Goal: Information Seeking & Learning: Learn about a topic

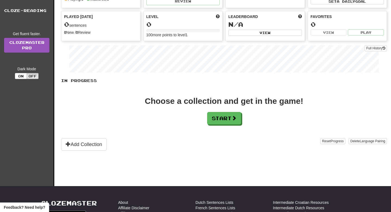
scroll to position [41, 0]
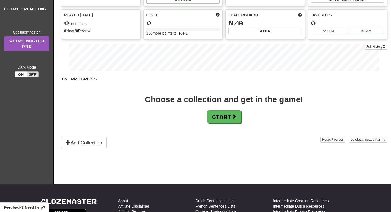
click at [212, 125] on div "In Progress Choose a collection and get in the game! Start Add Collection Reset…" at bounding box center [224, 112] width 326 height 73
click at [212, 117] on button "Start" at bounding box center [225, 116] width 34 height 13
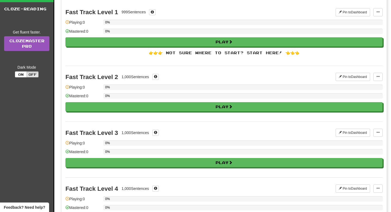
scroll to position [0, 0]
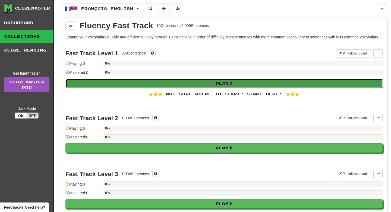
click at [210, 87] on button "Play" at bounding box center [225, 83] width 318 height 9
select select "**"
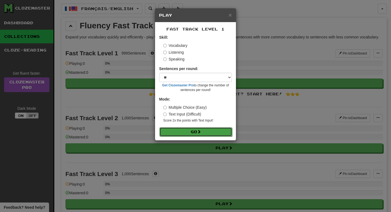
click at [194, 132] on button "Go" at bounding box center [196, 131] width 73 height 9
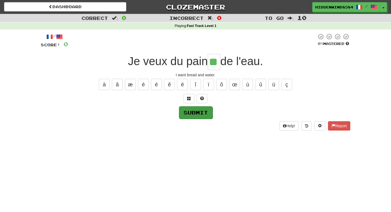
type input "**"
click at [201, 116] on button "Submit" at bounding box center [196, 112] width 34 height 13
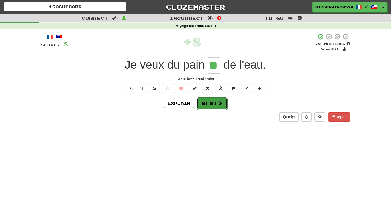
click at [208, 106] on button "Next" at bounding box center [212, 103] width 30 height 13
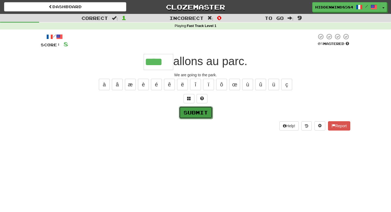
click at [198, 109] on button "Submit" at bounding box center [196, 112] width 34 height 13
type input "****"
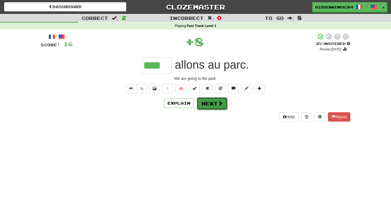
click at [210, 103] on button "Next" at bounding box center [212, 103] width 30 height 13
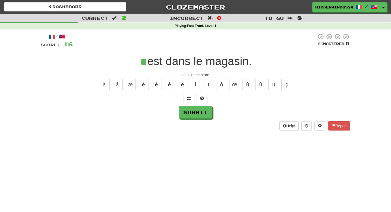
type input "**"
click at [204, 119] on div "/ Score: 16 0 % Mastered ** est dans le magasin. He is in the store. à â æ è é …" at bounding box center [196, 81] width 310 height 97
click at [203, 111] on button "Submit" at bounding box center [196, 112] width 34 height 13
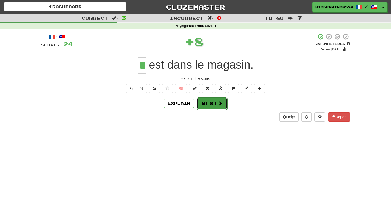
click at [209, 105] on button "Next" at bounding box center [212, 103] width 30 height 13
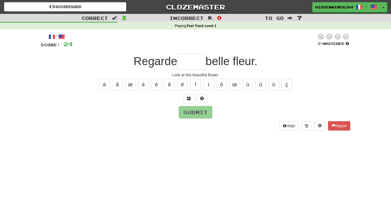
type input "*"
click at [104, 83] on button "à" at bounding box center [104, 84] width 11 height 11
click at [201, 116] on button "Submit" at bounding box center [196, 112] width 34 height 13
type input "*****"
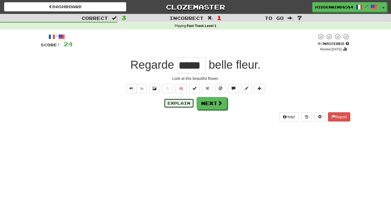
click at [172, 106] on button "Explain" at bounding box center [179, 102] width 30 height 9
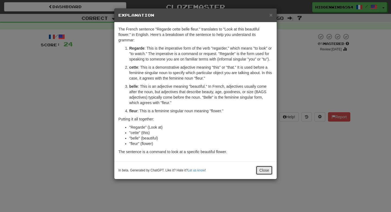
click at [261, 175] on button "Close" at bounding box center [264, 169] width 17 height 9
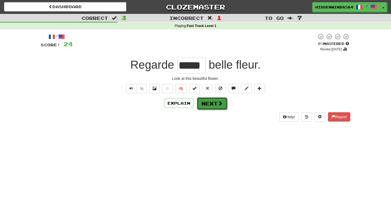
click at [207, 108] on button "Next" at bounding box center [212, 103] width 30 height 13
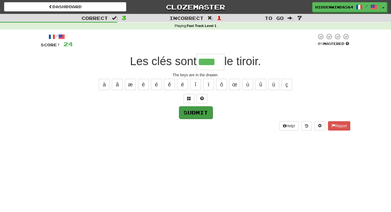
type input "****"
click at [202, 112] on button "Submit" at bounding box center [196, 112] width 34 height 13
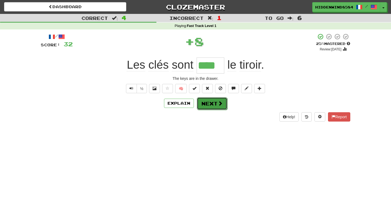
click at [209, 105] on button "Next" at bounding box center [212, 103] width 30 height 13
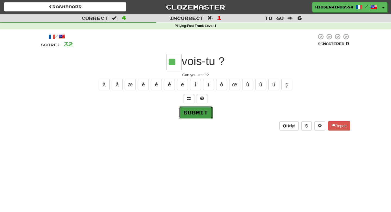
click at [187, 116] on button "Submit" at bounding box center [196, 112] width 34 height 13
type input "**"
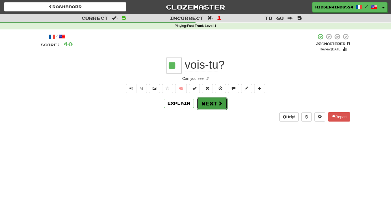
click at [213, 107] on button "Next" at bounding box center [212, 103] width 30 height 13
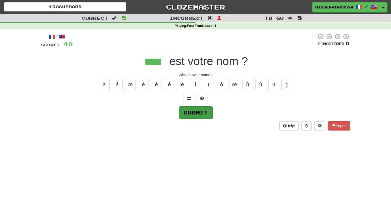
type input "****"
click at [198, 112] on button "Submit" at bounding box center [196, 112] width 34 height 13
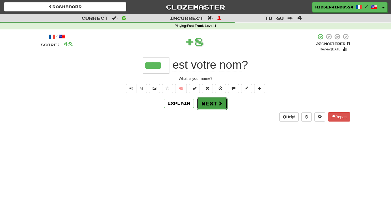
click at [213, 105] on button "Next" at bounding box center [212, 103] width 30 height 13
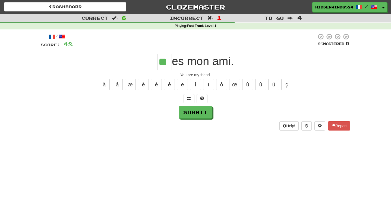
type input "**"
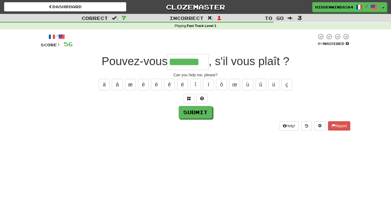
type input "*******"
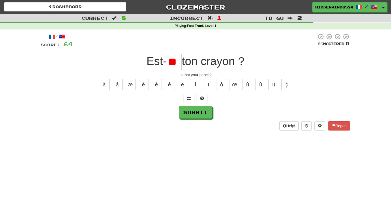
type input "*"
type input "**"
click at [198, 119] on div "/ Score: 64 0 % Mastered Est- ** ton crayon ? Is that your pencil? à â æ è é ê …" at bounding box center [196, 81] width 310 height 97
click at [198, 114] on button "Submit" at bounding box center [196, 112] width 34 height 13
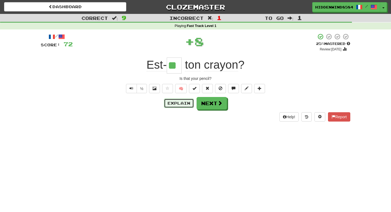
click at [182, 103] on button "Explain" at bounding box center [179, 102] width 30 height 9
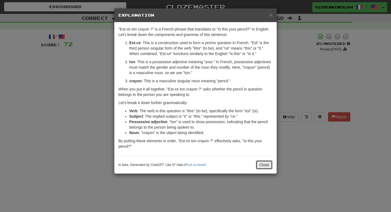
click at [266, 165] on button "Close" at bounding box center [264, 164] width 17 height 9
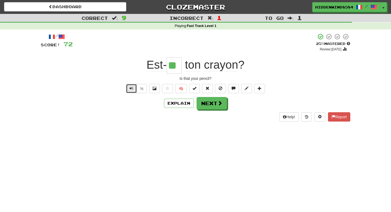
click at [130, 88] on span "Text-to-speech controls" at bounding box center [132, 88] width 4 height 4
click at [140, 89] on button "½" at bounding box center [142, 88] width 10 height 9
click at [216, 106] on button "Next" at bounding box center [212, 103] width 30 height 13
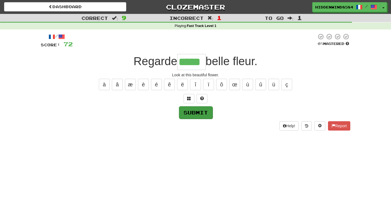
type input "*****"
click at [202, 115] on button "Submit" at bounding box center [196, 112] width 34 height 13
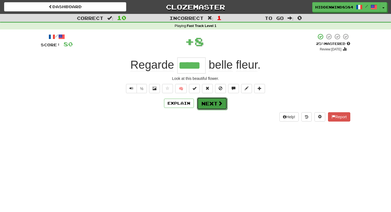
click at [213, 103] on button "Next" at bounding box center [212, 103] width 30 height 13
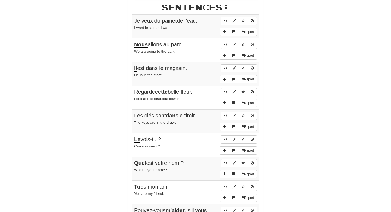
scroll to position [478, 0]
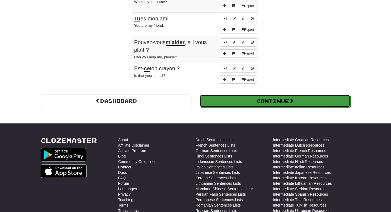
click at [262, 99] on button "Continue" at bounding box center [275, 101] width 151 height 13
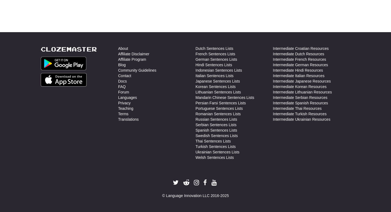
scroll to position [0, 0]
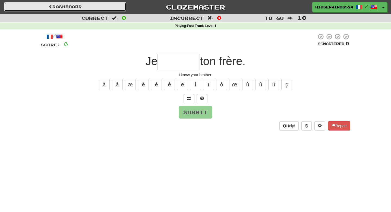
click at [76, 7] on link "Dashboard" at bounding box center [65, 6] width 122 height 9
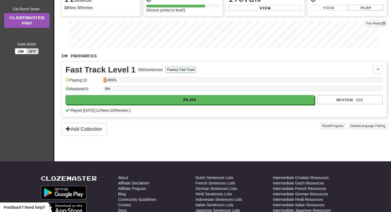
scroll to position [64, 0]
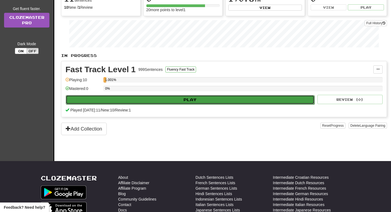
click at [125, 102] on button "Play" at bounding box center [190, 99] width 249 height 9
select select "**"
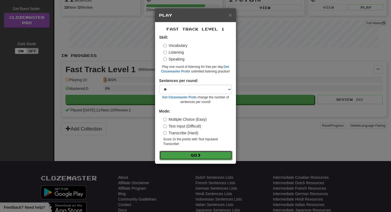
click at [198, 155] on button "Go" at bounding box center [196, 154] width 73 height 9
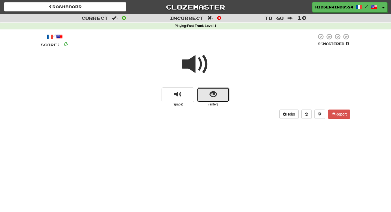
click at [213, 95] on span "show sentence" at bounding box center [213, 94] width 7 height 7
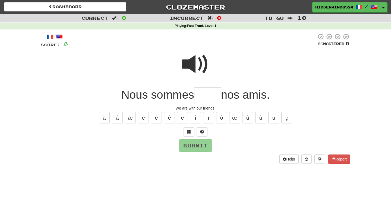
click at [196, 68] on span at bounding box center [195, 64] width 27 height 27
click at [207, 99] on input "text" at bounding box center [207, 95] width 27 height 16
type input "*"
type input "****"
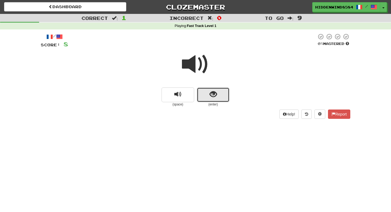
click at [210, 98] on button "show sentence" at bounding box center [213, 94] width 33 height 15
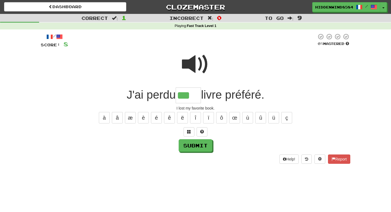
type input "***"
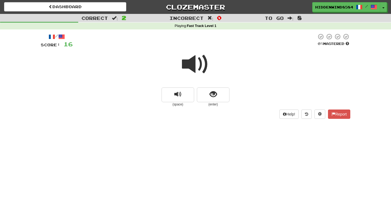
click at [197, 67] on span at bounding box center [195, 64] width 27 height 27
click at [210, 94] on span "show sentence" at bounding box center [213, 94] width 7 height 7
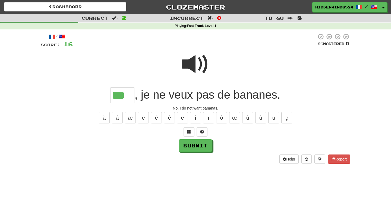
type input "***"
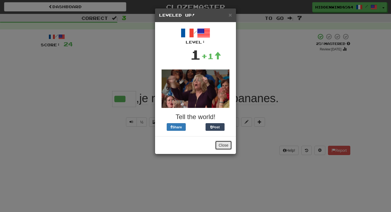
click at [221, 147] on button "Close" at bounding box center [223, 144] width 17 height 9
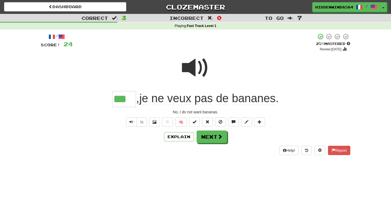
click at [65, 35] on span at bounding box center [61, 36] width 7 height 7
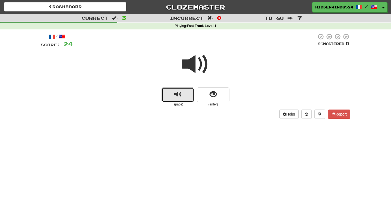
click at [179, 98] on span "replay audio" at bounding box center [178, 94] width 7 height 7
click at [179, 97] on span "replay audio" at bounding box center [178, 94] width 7 height 7
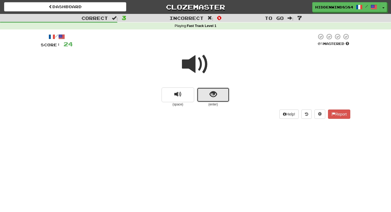
click at [209, 97] on button "show sentence" at bounding box center [213, 94] width 33 height 15
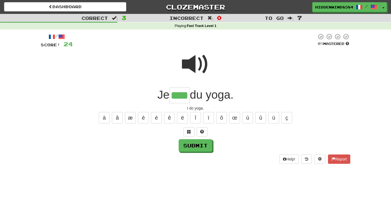
type input "****"
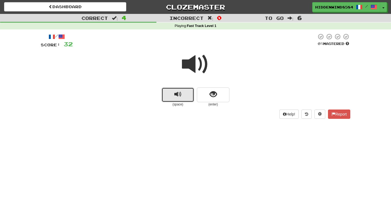
click at [173, 96] on button "replay audio" at bounding box center [178, 94] width 33 height 15
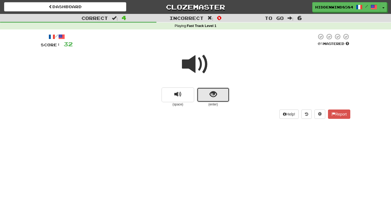
click at [219, 91] on button "show sentence" at bounding box center [213, 94] width 33 height 15
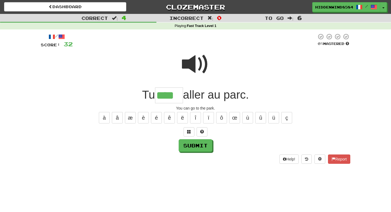
type input "****"
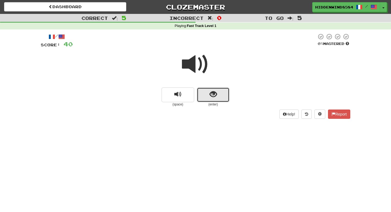
click at [212, 97] on span "show sentence" at bounding box center [213, 94] width 7 height 7
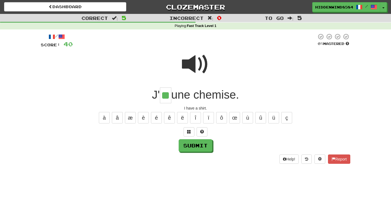
type input "**"
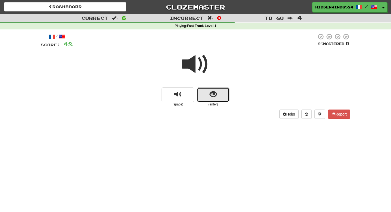
click at [212, 95] on span "show sentence" at bounding box center [213, 94] width 7 height 7
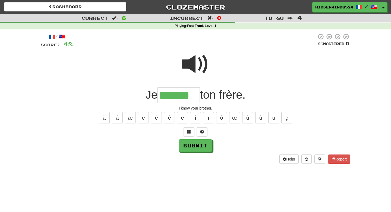
type input "*******"
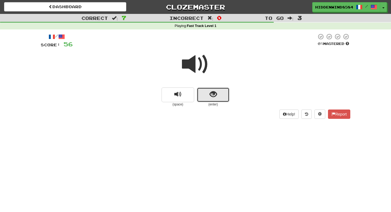
click at [210, 93] on span "show sentence" at bounding box center [213, 94] width 7 height 7
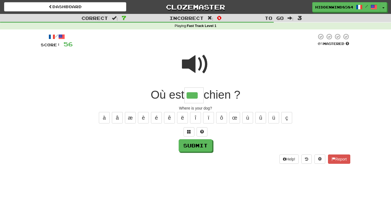
type input "***"
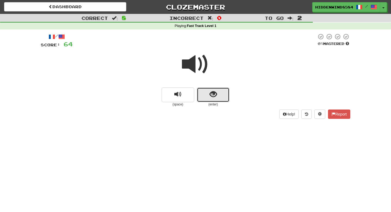
click at [210, 97] on span "show sentence" at bounding box center [213, 94] width 7 height 7
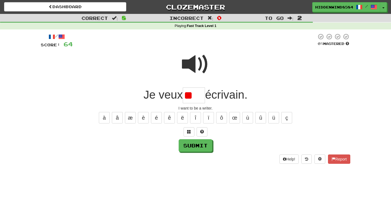
type input "*"
click at [170, 119] on button "ê" at bounding box center [169, 117] width 11 height 11
type input "****"
click at [195, 148] on button "Submit" at bounding box center [196, 145] width 34 height 13
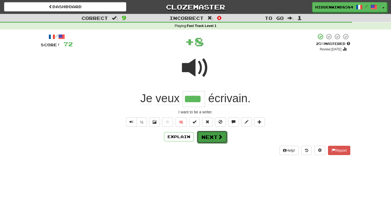
click at [206, 141] on button "Next" at bounding box center [212, 136] width 30 height 13
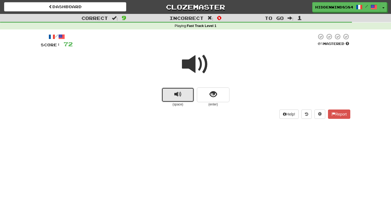
click at [188, 95] on button "replay audio" at bounding box center [178, 94] width 33 height 15
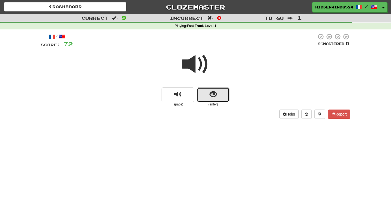
click at [203, 99] on button "show sentence" at bounding box center [213, 94] width 33 height 15
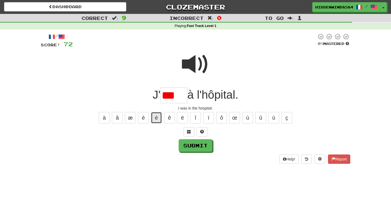
click at [159, 119] on button "é" at bounding box center [156, 117] width 11 height 11
click at [159, 118] on button "é" at bounding box center [156, 117] width 11 height 11
click at [189, 73] on span at bounding box center [195, 64] width 27 height 27
click at [185, 96] on input "******" at bounding box center [174, 95] width 27 height 16
type input "*"
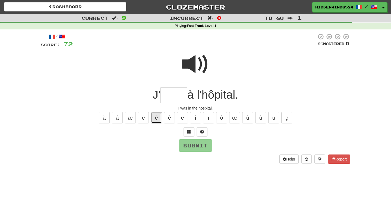
click at [154, 117] on button "é" at bounding box center [156, 117] width 11 height 11
type input "*****"
click at [195, 143] on button "Submit" at bounding box center [196, 145] width 34 height 13
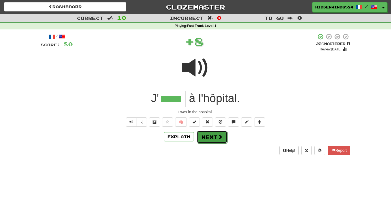
click at [208, 138] on button "Next" at bounding box center [212, 136] width 30 height 13
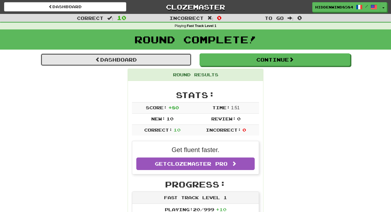
click at [149, 56] on link "Dashboard" at bounding box center [116, 59] width 151 height 13
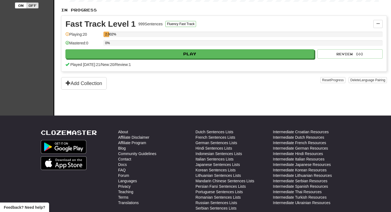
scroll to position [141, 0]
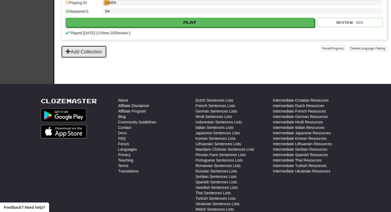
click at [88, 45] on button "Add Collection" at bounding box center [84, 51] width 46 height 13
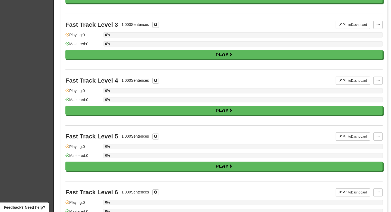
scroll to position [0, 0]
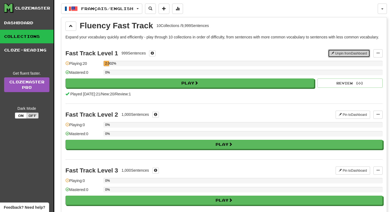
click at [344, 57] on button "Unpin from Dashboard" at bounding box center [349, 53] width 42 height 8
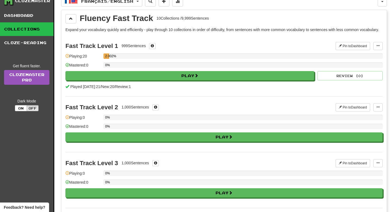
scroll to position [7, 0]
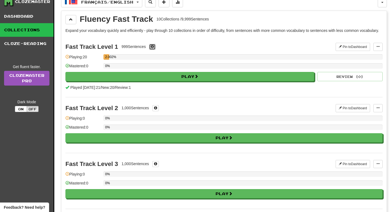
click at [155, 50] on button at bounding box center [152, 47] width 7 height 6
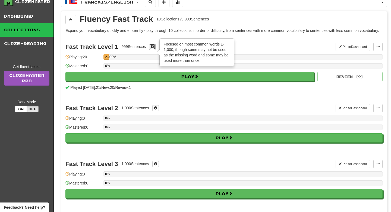
click at [155, 50] on button at bounding box center [152, 47] width 7 height 6
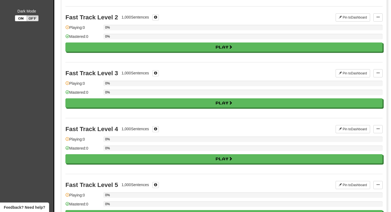
scroll to position [0, 0]
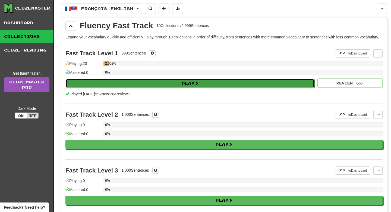
click at [175, 88] on button "Play" at bounding box center [190, 83] width 249 height 9
select select "**"
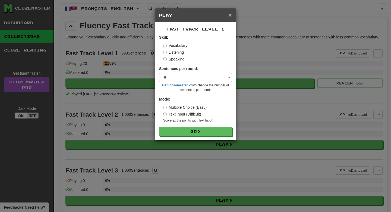
click at [232, 15] on span "×" at bounding box center [230, 15] width 3 height 6
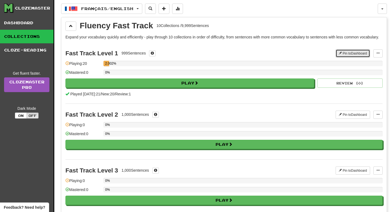
click at [350, 57] on button "Pin to Dashboard" at bounding box center [353, 53] width 35 height 8
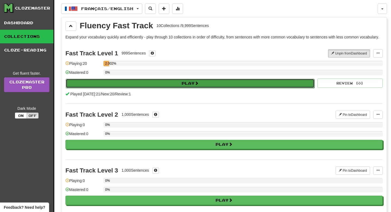
click at [235, 88] on button "Play" at bounding box center [190, 83] width 249 height 9
select select "**"
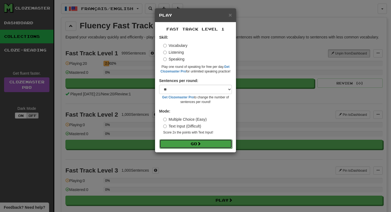
click at [195, 144] on button "Go" at bounding box center [196, 143] width 73 height 9
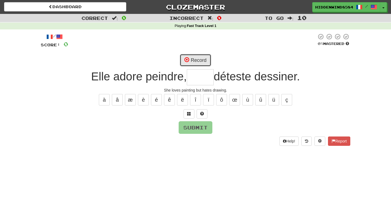
click at [199, 58] on button "Record" at bounding box center [195, 60] width 31 height 13
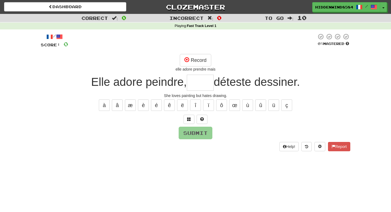
type input "****"
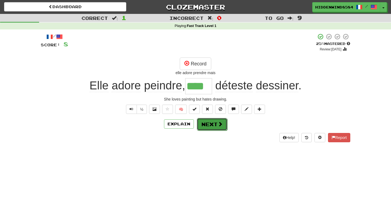
click at [219, 122] on span at bounding box center [220, 123] width 5 height 5
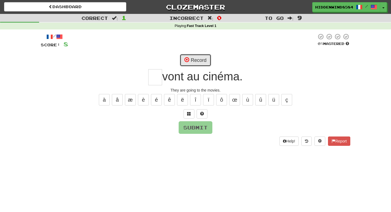
click at [205, 61] on button "Record" at bounding box center [195, 60] width 31 height 13
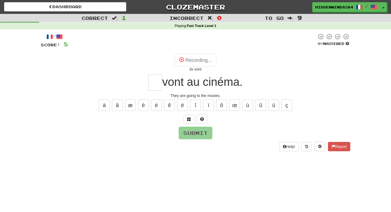
type input "***"
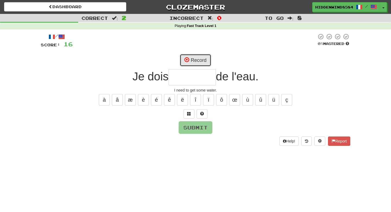
click at [201, 63] on button "Record" at bounding box center [195, 60] width 31 height 13
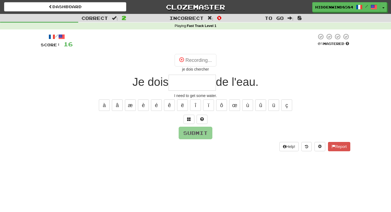
type input "********"
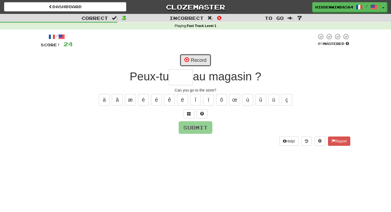
click at [200, 58] on button "Record" at bounding box center [195, 60] width 31 height 13
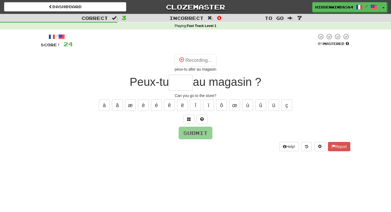
type input "*****"
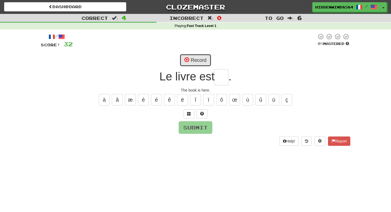
click at [198, 57] on button "Record" at bounding box center [195, 60] width 31 height 13
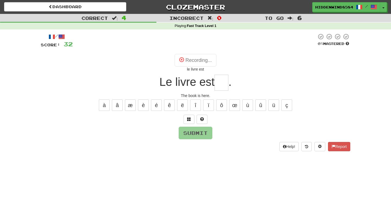
type input "***"
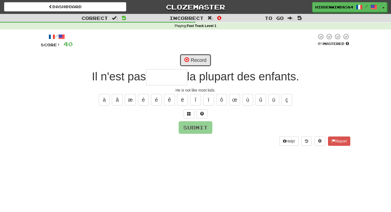
click at [192, 61] on button "Record" at bounding box center [195, 60] width 31 height 13
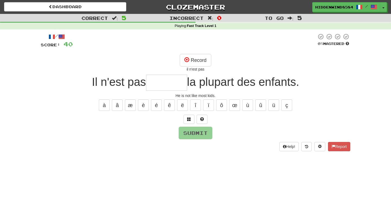
click at [180, 81] on input "text" at bounding box center [166, 82] width 41 height 16
click at [242, 59] on div "Record il n'est pas" at bounding box center [196, 63] width 310 height 18
click at [192, 57] on button "Record" at bounding box center [195, 60] width 31 height 13
type input "*****"
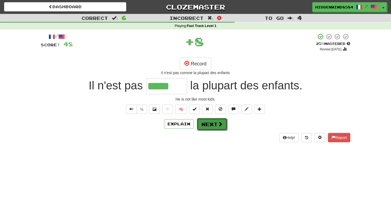
click at [215, 123] on button "Next" at bounding box center [212, 124] width 30 height 13
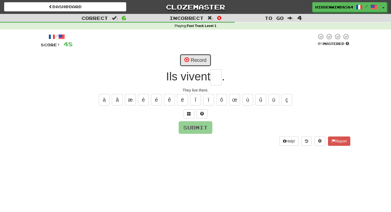
click at [206, 60] on button "Record" at bounding box center [195, 60] width 31 height 13
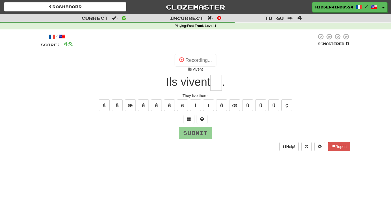
type input "**"
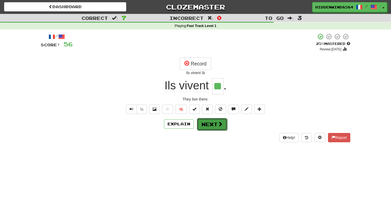
click at [222, 125] on span at bounding box center [220, 123] width 5 height 5
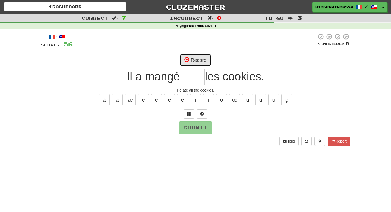
click at [192, 63] on button "Record" at bounding box center [195, 60] width 31 height 13
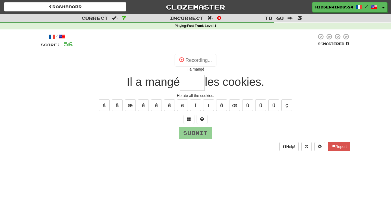
type input "****"
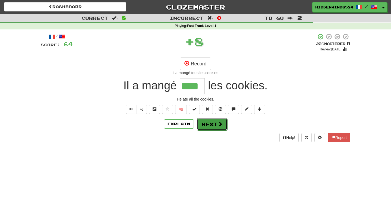
click at [213, 129] on button "Next" at bounding box center [212, 124] width 30 height 13
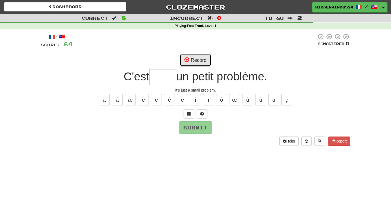
click at [201, 58] on button "Record" at bounding box center [195, 60] width 31 height 13
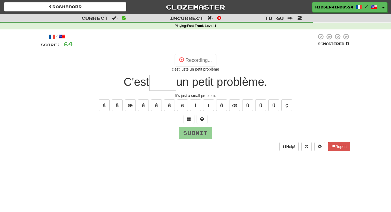
type input "*****"
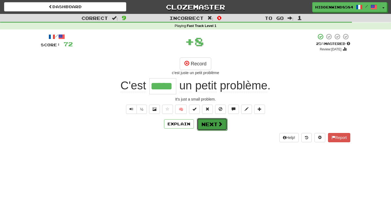
click at [214, 123] on button "Next" at bounding box center [212, 124] width 30 height 13
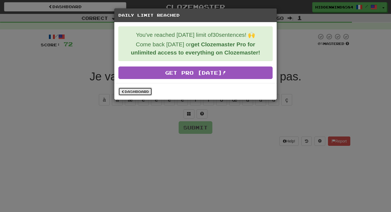
click at [142, 92] on link "Dashboard" at bounding box center [136, 91] width 34 height 8
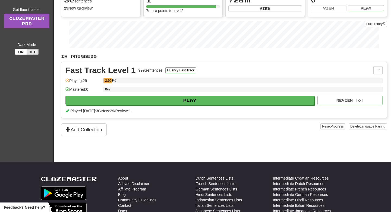
scroll to position [65, 0]
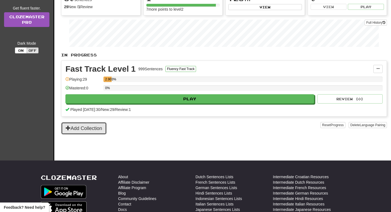
click at [94, 131] on button "Add Collection" at bounding box center [84, 128] width 46 height 13
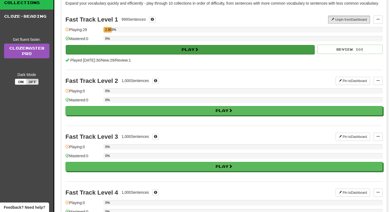
scroll to position [0, 0]
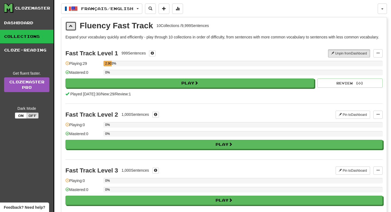
click at [72, 27] on span at bounding box center [71, 26] width 4 height 4
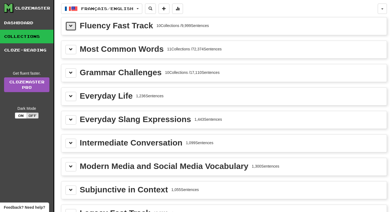
click at [66, 25] on button at bounding box center [71, 25] width 11 height 9
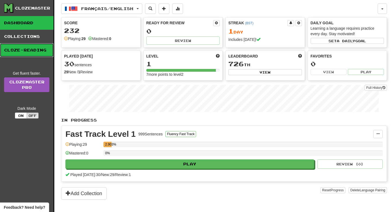
click at [25, 46] on link "Cloze-Reading" at bounding box center [27, 50] width 54 height 14
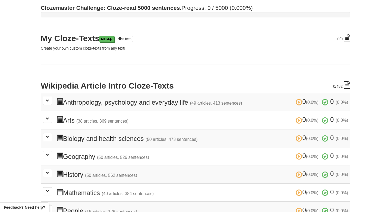
scroll to position [51, 0]
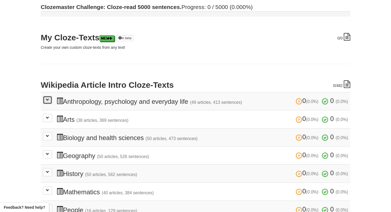
click at [48, 102] on button at bounding box center [47, 100] width 9 height 8
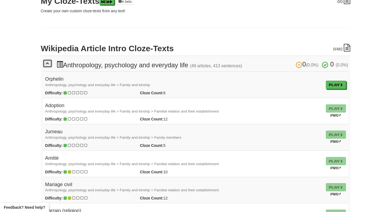
scroll to position [87, 0]
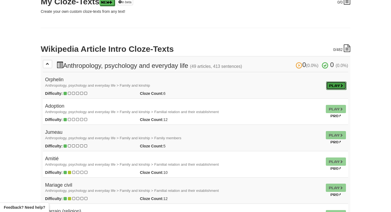
click at [334, 83] on link "Play" at bounding box center [336, 85] width 20 height 8
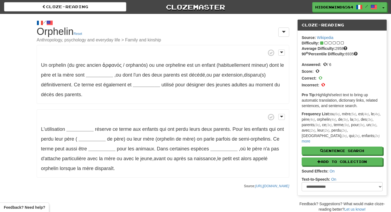
click at [195, 41] on small "Anthropology, psychology and everyday life > Family and kinship" at bounding box center [163, 40] width 253 height 4
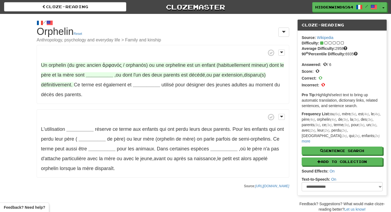
click at [101, 74] on strong "__________" at bounding box center [99, 74] width 27 height 5
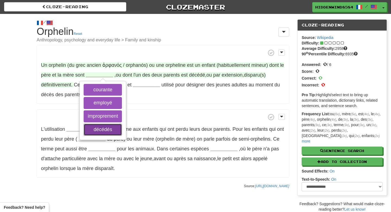
click at [108, 128] on button "décédés" at bounding box center [103, 129] width 38 height 12
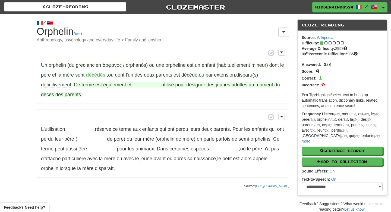
click at [145, 85] on strong "__________" at bounding box center [146, 84] width 27 height 5
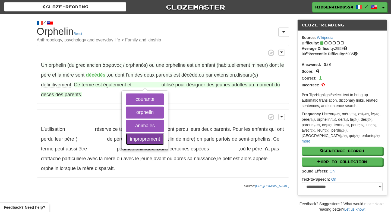
click at [154, 137] on button "improprement" at bounding box center [145, 139] width 38 height 12
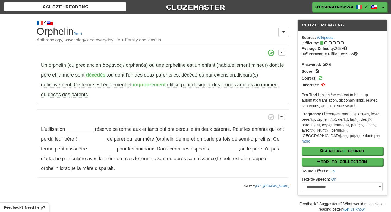
click at [225, 103] on p "Un orphelin (du grec ancien ὀρφανός / orphanós) ou une orpheline est un enfant …" at bounding box center [163, 74] width 253 height 59
click at [83, 130] on strong "__________" at bounding box center [80, 128] width 27 height 5
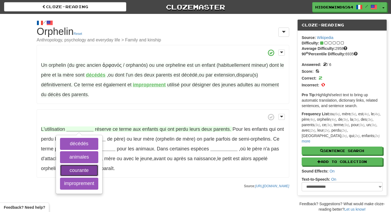
click at [87, 173] on button "courante" at bounding box center [79, 170] width 38 height 12
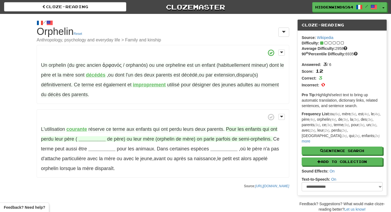
click at [86, 138] on strong "__________" at bounding box center [92, 138] width 27 height 5
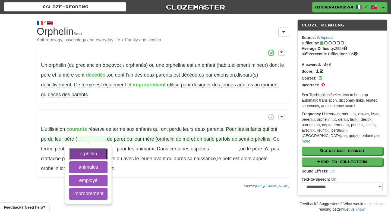
click at [87, 155] on button "orphelin" at bounding box center [88, 154] width 38 height 12
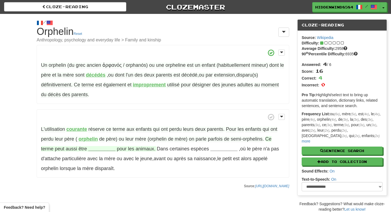
click at [90, 150] on strong "__________" at bounding box center [101, 148] width 27 height 5
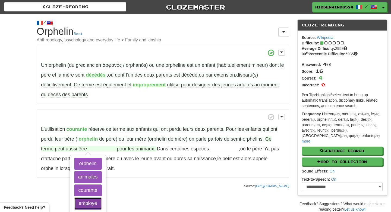
click at [93, 204] on button "employé" at bounding box center [88, 203] width 28 height 12
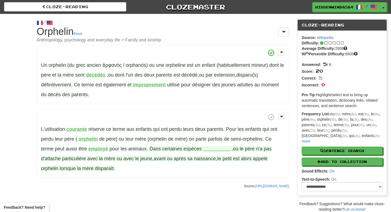
click at [204, 150] on strong "__________" at bounding box center [216, 148] width 27 height 5
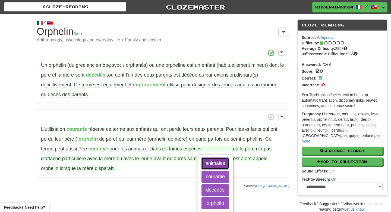
click at [202, 163] on button "animales" at bounding box center [216, 163] width 28 height 12
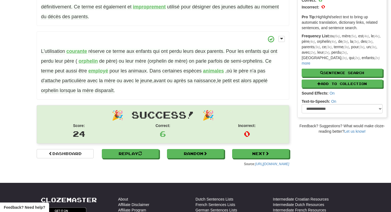
scroll to position [86, 0]
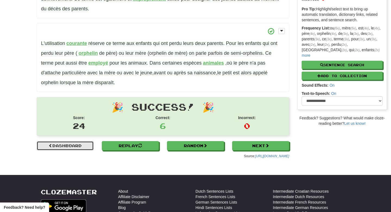
click at [75, 144] on link "Dashboard" at bounding box center [65, 145] width 57 height 9
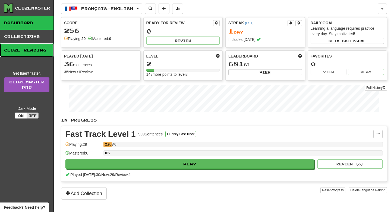
click at [33, 51] on link "Cloze-Reading" at bounding box center [27, 50] width 54 height 14
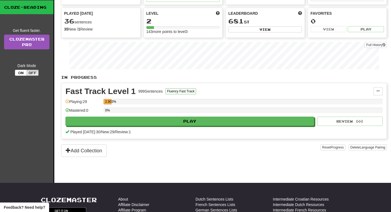
scroll to position [42, 0]
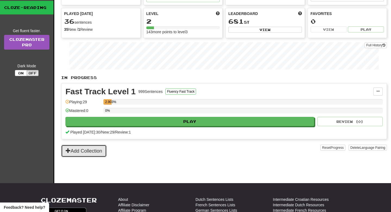
click at [98, 149] on button "Add Collection" at bounding box center [84, 150] width 46 height 13
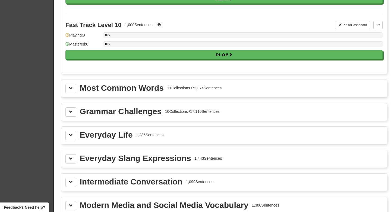
scroll to position [538, 0]
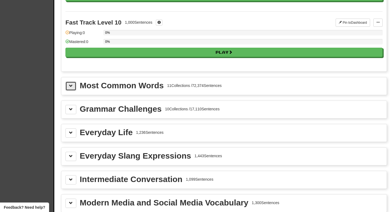
click at [69, 88] on span at bounding box center [71, 86] width 4 height 4
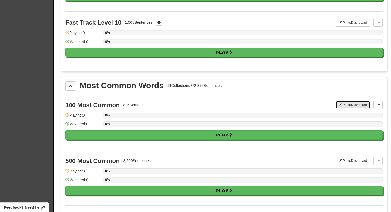
click at [352, 108] on button "Pin to Dashboard" at bounding box center [353, 105] width 35 height 8
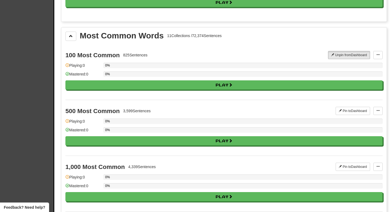
scroll to position [516, 0]
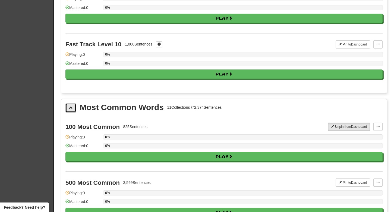
click at [67, 112] on button at bounding box center [71, 107] width 11 height 9
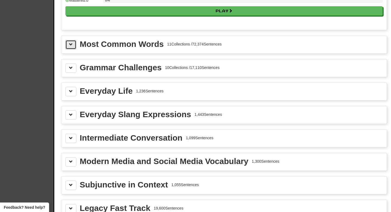
scroll to position [582, 0]
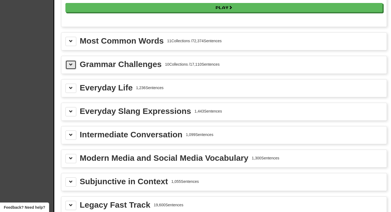
click at [68, 69] on button at bounding box center [71, 64] width 11 height 9
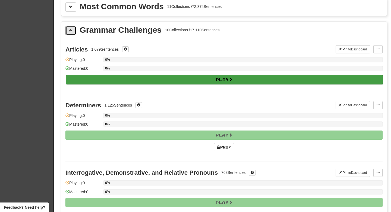
scroll to position [620, 0]
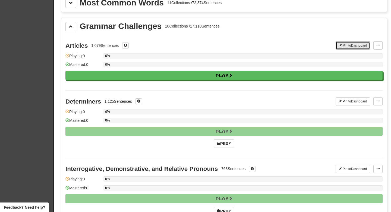
click at [365, 49] on button "Pin to Dashboard" at bounding box center [353, 45] width 35 height 8
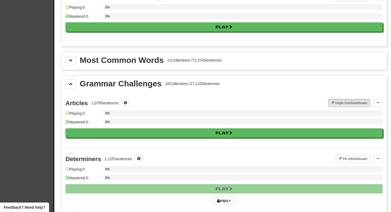
scroll to position [564, 0]
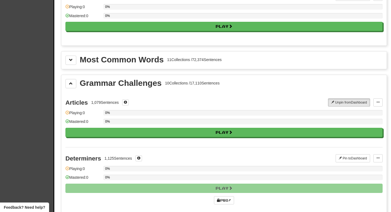
click at [69, 88] on button at bounding box center [71, 83] width 11 height 9
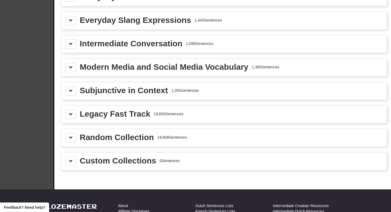
scroll to position [674, 0]
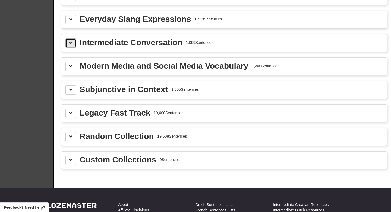
click at [69, 48] on button at bounding box center [71, 42] width 11 height 9
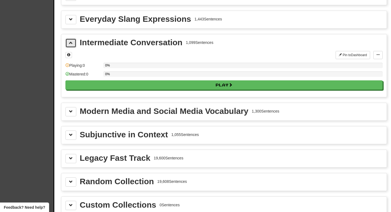
click at [70, 48] on button at bounding box center [71, 42] width 11 height 9
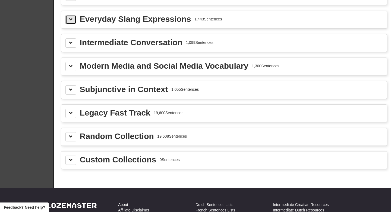
click at [71, 21] on span at bounding box center [71, 19] width 4 height 4
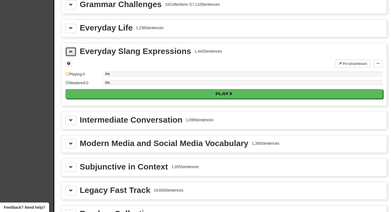
scroll to position [631, 0]
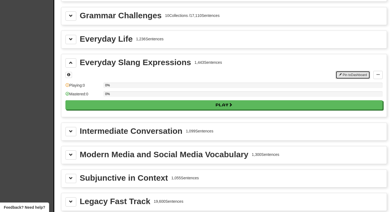
click at [352, 79] on button "Pin to Dashboard" at bounding box center [353, 75] width 35 height 8
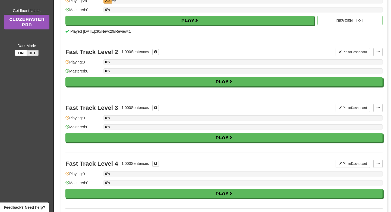
scroll to position [0, 0]
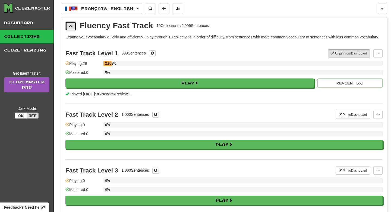
click at [71, 28] on span at bounding box center [71, 26] width 4 height 4
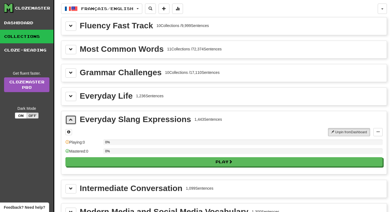
click at [71, 121] on span at bounding box center [71, 119] width 4 height 4
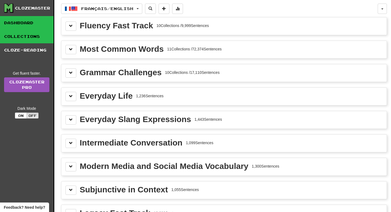
click at [21, 21] on link "Dashboard" at bounding box center [27, 23] width 54 height 14
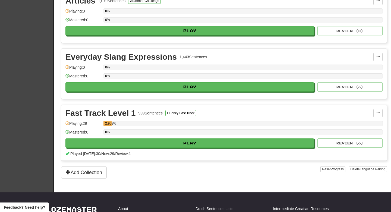
scroll to position [184, 0]
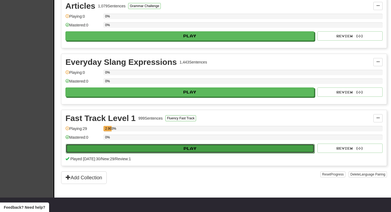
click at [201, 145] on button "Play" at bounding box center [190, 148] width 249 height 9
select select "**"
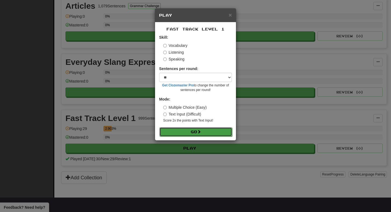
click at [203, 131] on button "Go" at bounding box center [196, 131] width 73 height 9
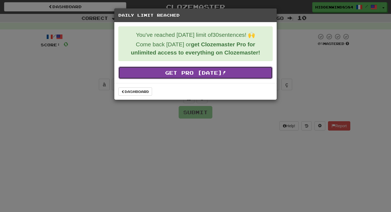
click at [201, 72] on link "Get Pro [DATE]!" at bounding box center [196, 72] width 154 height 13
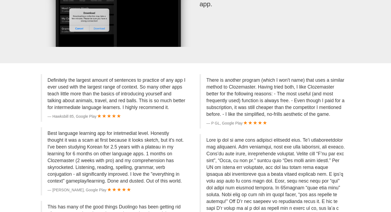
scroll to position [1074, 0]
